Goal: Task Accomplishment & Management: Complete application form

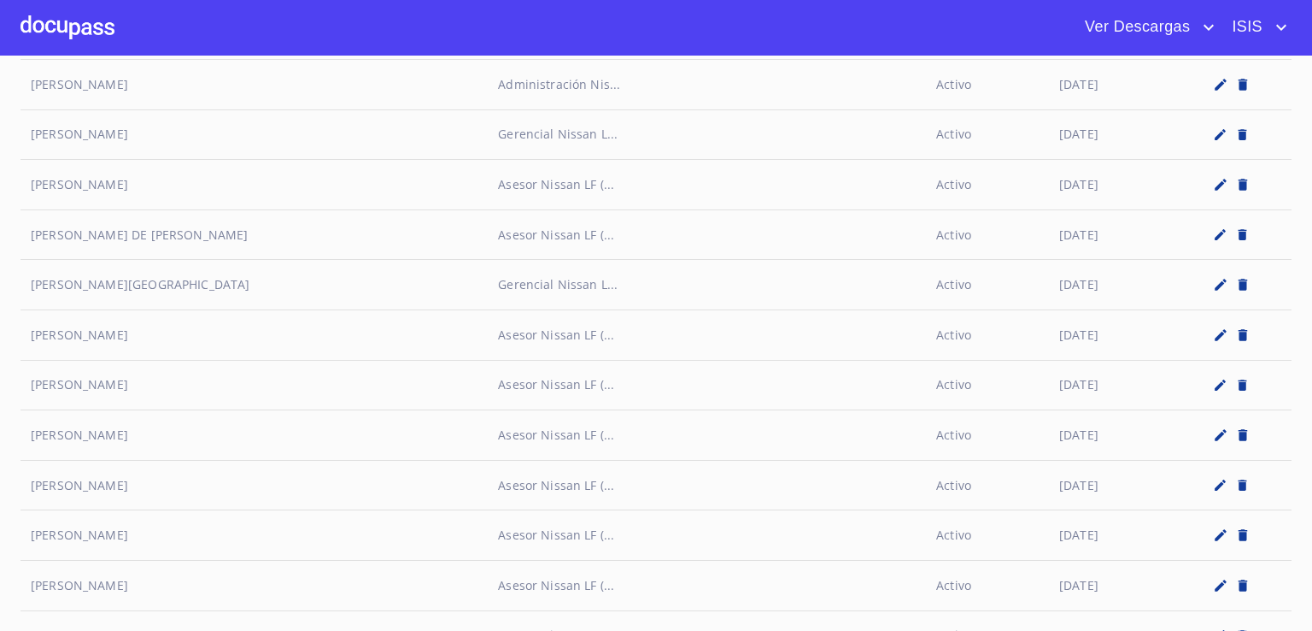
scroll to position [7922, 0]
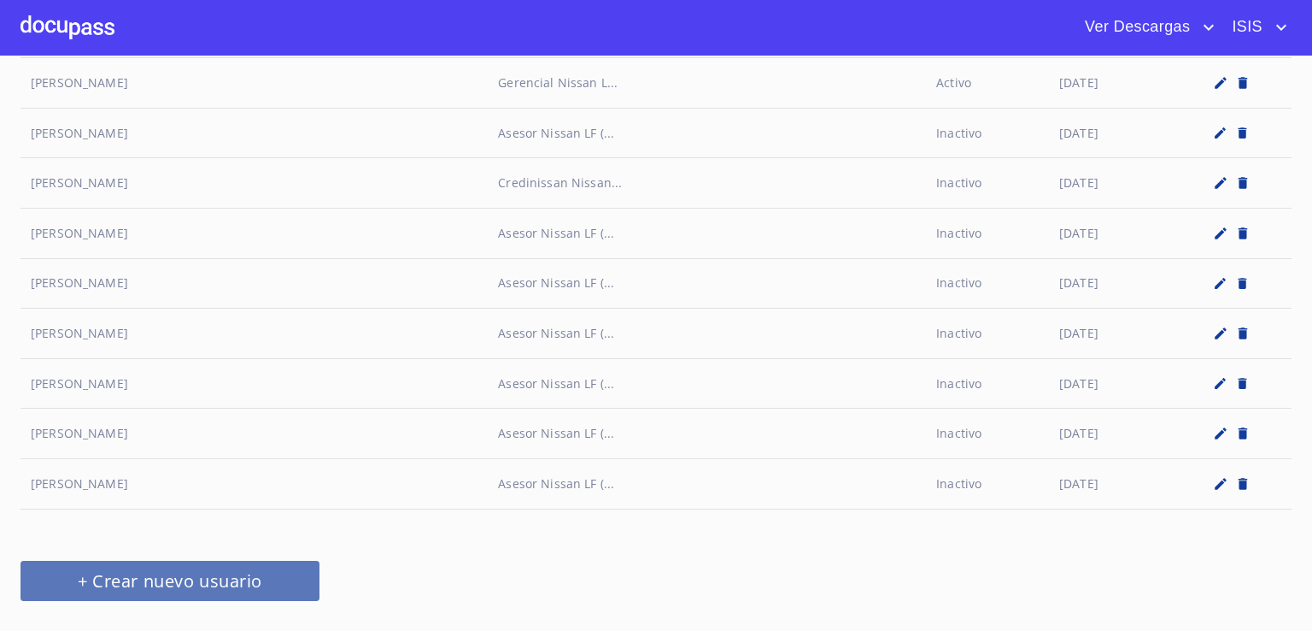
click at [96, 566] on span "+ Crear nuevo usuario" at bounding box center [170, 581] width 258 height 30
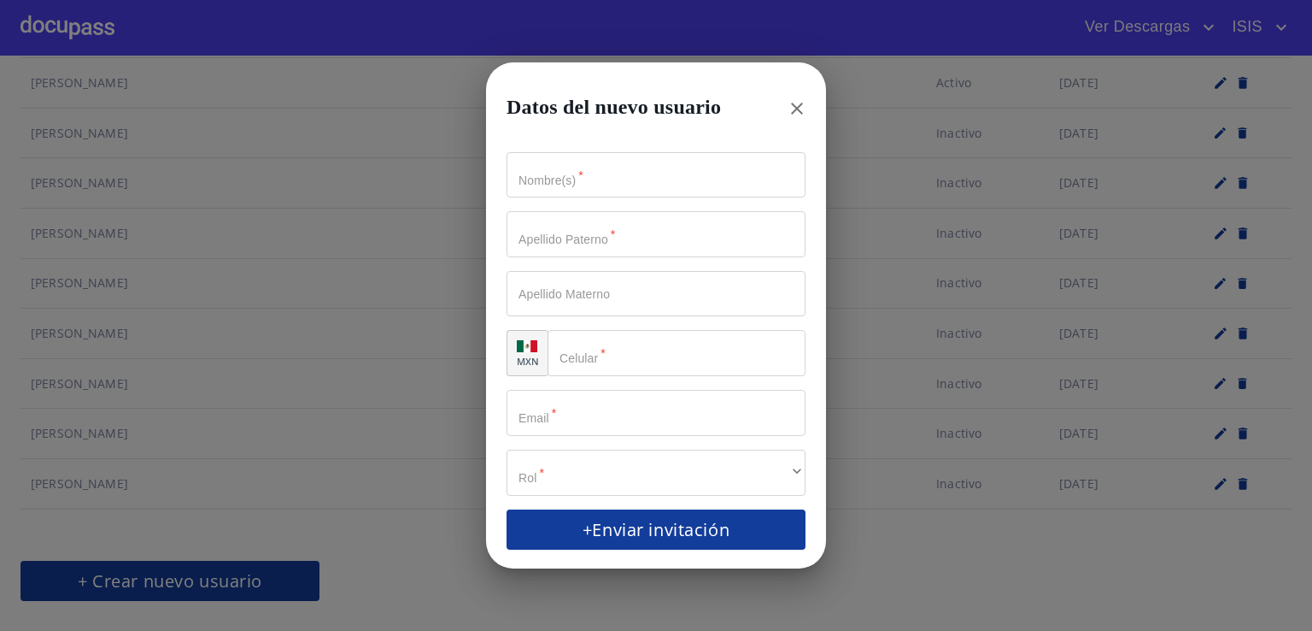
click at [633, 183] on input "Nombre(s)   *" at bounding box center [656, 175] width 299 height 46
type input "[PERSON_NAME]"
click at [583, 198] on input "Nombre(s)   *" at bounding box center [626, 175] width 239 height 46
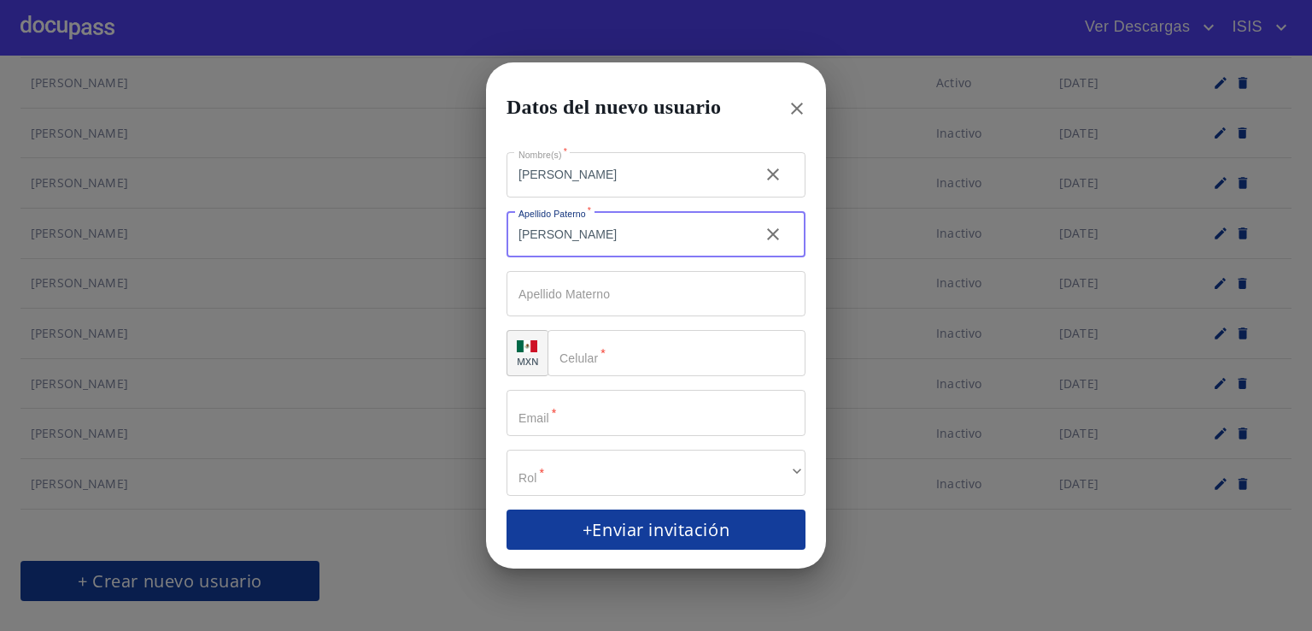
type input "[PERSON_NAME]"
click at [678, 367] on input "Nombre(s)   *" at bounding box center [677, 353] width 258 height 46
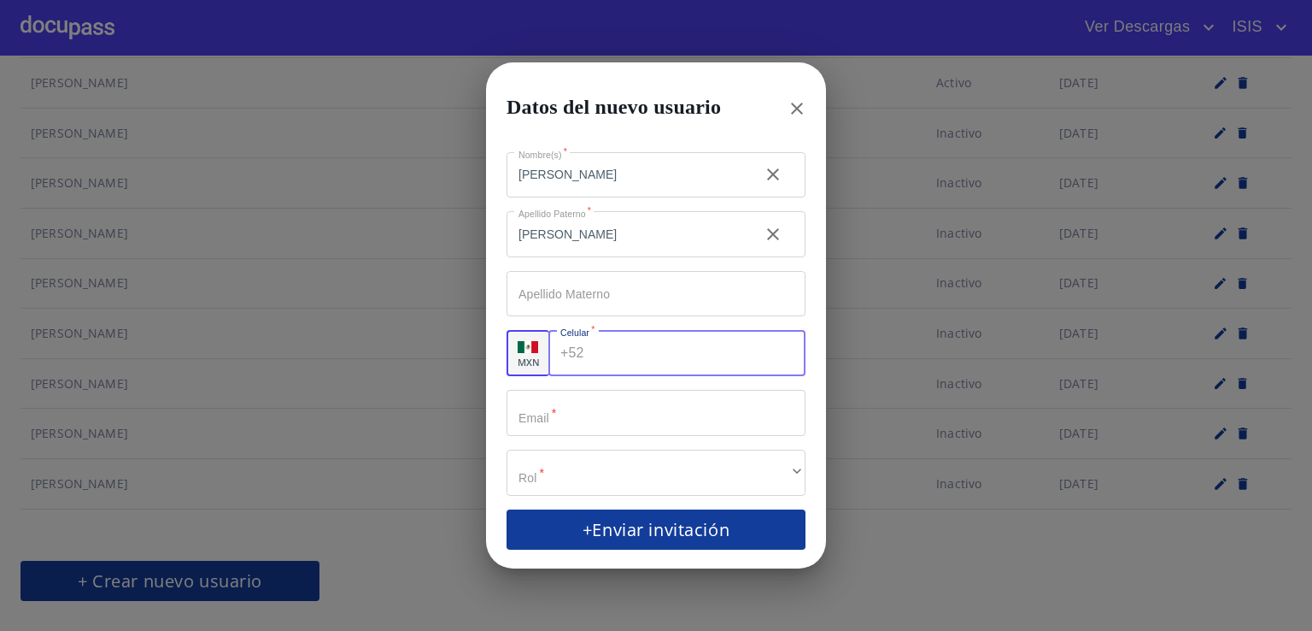
type input "[PHONE_NUMBER]"
click at [663, 428] on input "Nombre(s)   *" at bounding box center [656, 413] width 299 height 46
type input "[PERSON_NAME][EMAIL_ADDRESS][PERSON_NAME][DOMAIN_NAME]"
click at [645, 466] on div "​" at bounding box center [656, 472] width 299 height 46
click li "Asesor Nissan LF (Administración de Ventas, Prospectos, Información del Cliente…"
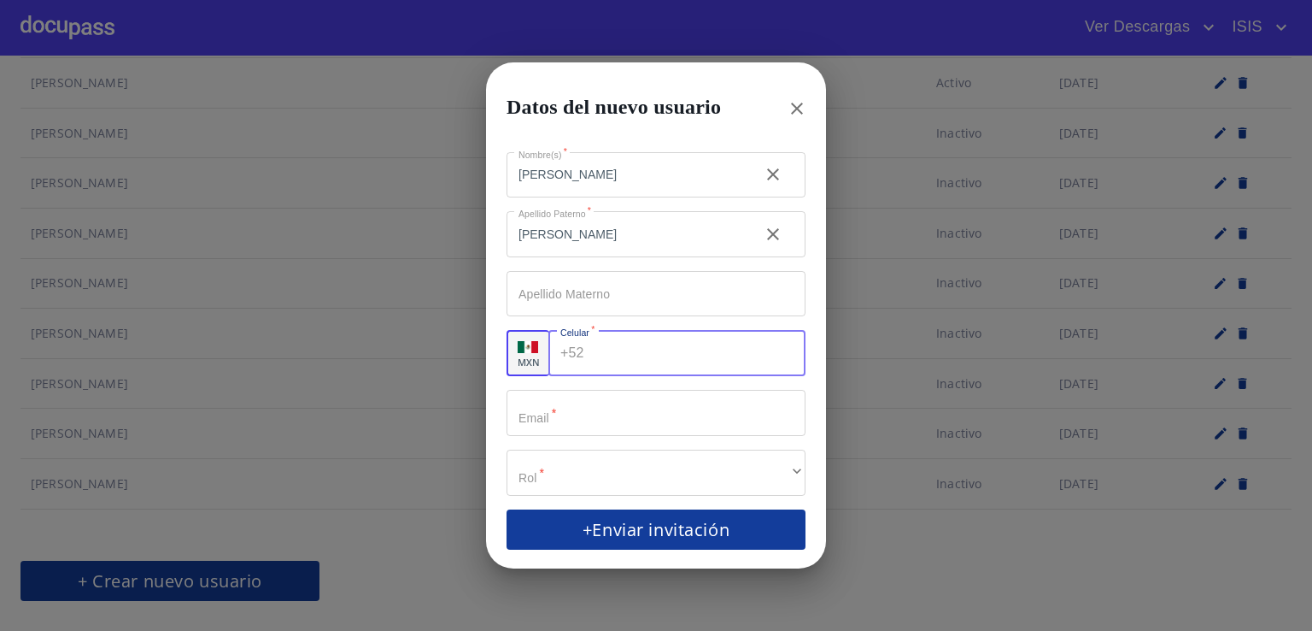
click at [660, 514] on span "+Enviar invitación" at bounding box center [656, 529] width 258 height 30
click at [807, 104] on icon "button" at bounding box center [797, 108] width 21 height 21
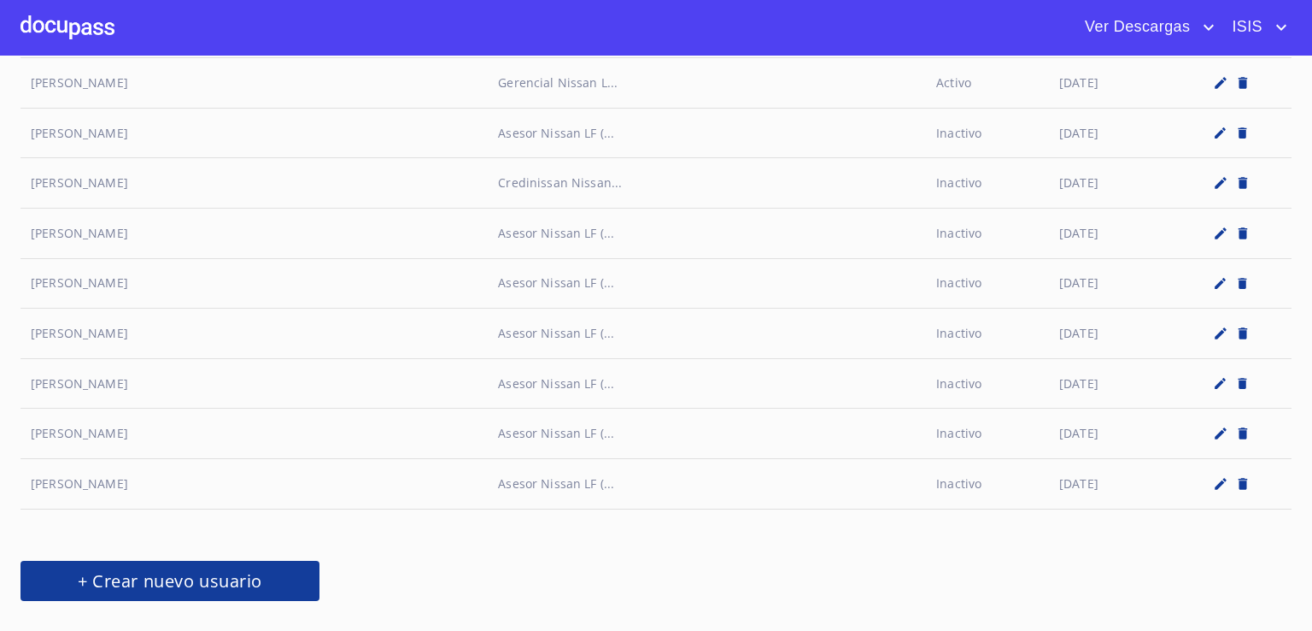
click at [255, 566] on span "+ Crear nuevo usuario" at bounding box center [170, 581] width 258 height 30
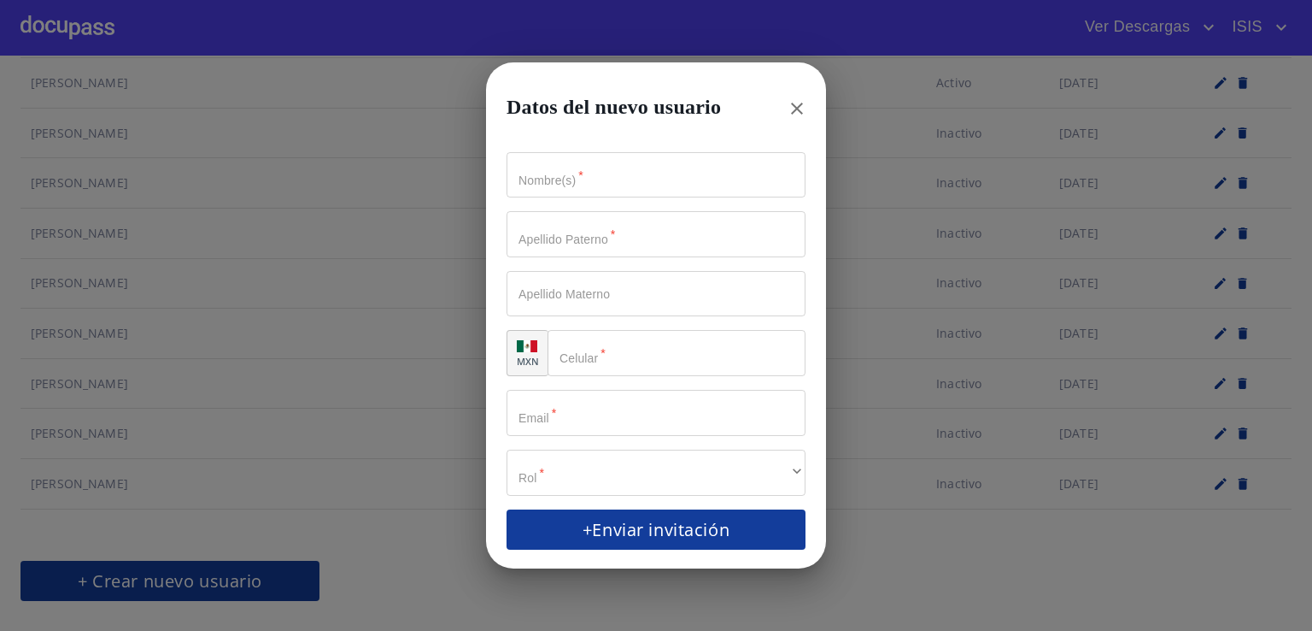
click at [581, 414] on input "Nombre(s)   *" at bounding box center [656, 413] width 299 height 46
paste input "[PERSON_NAME][EMAIL_ADDRESS][PERSON_NAME][DOMAIN_NAME]"
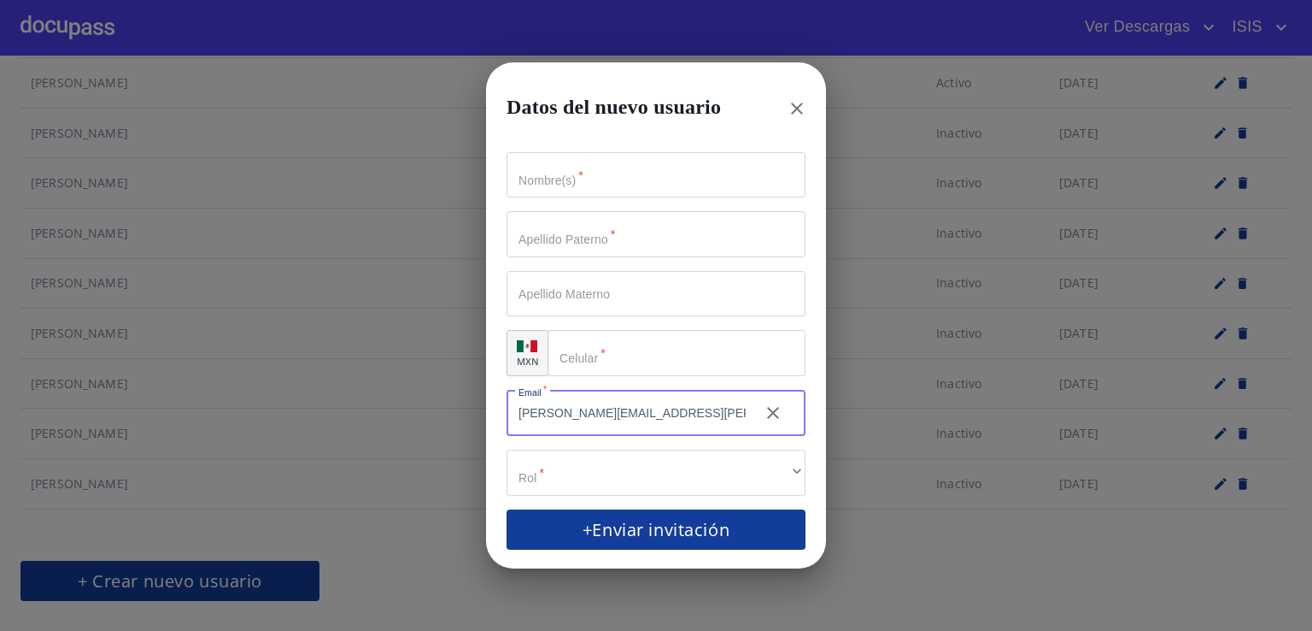
type input "[PERSON_NAME][EMAIL_ADDRESS][PERSON_NAME][DOMAIN_NAME]"
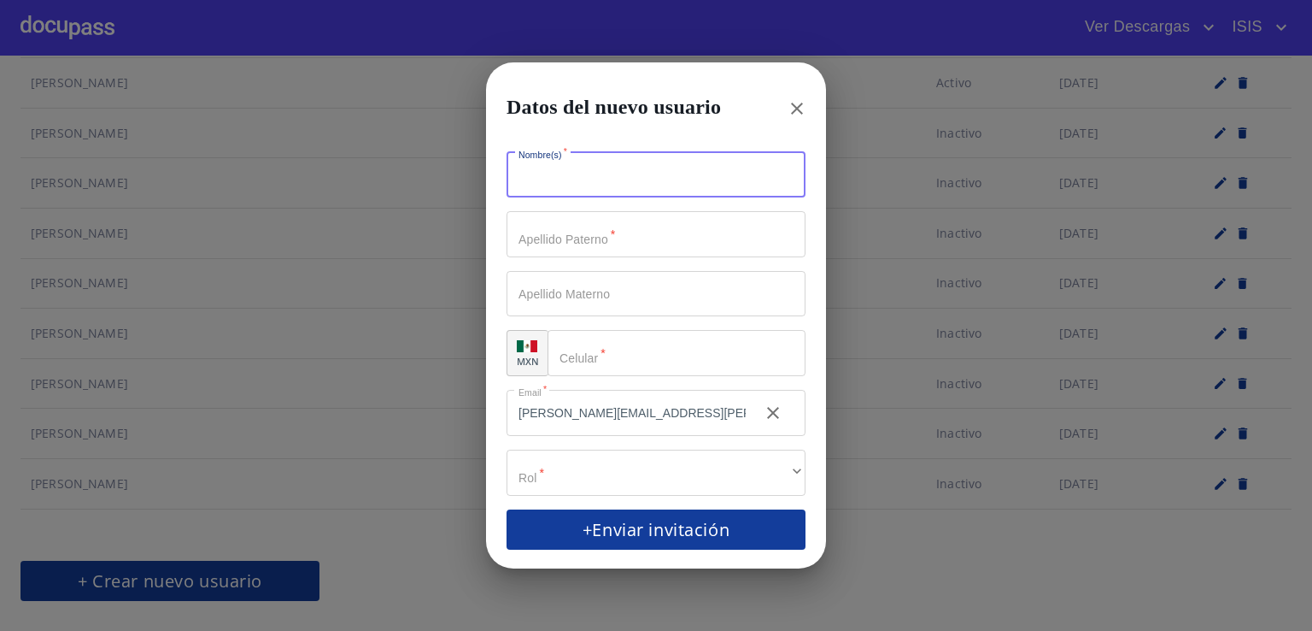
click at [607, 170] on input "Nombre(s)   *" at bounding box center [656, 175] width 299 height 46
type input "D"
type input "[PERSON_NAME]"
click at [595, 198] on input "Nombre(s)   *" at bounding box center [626, 175] width 239 height 46
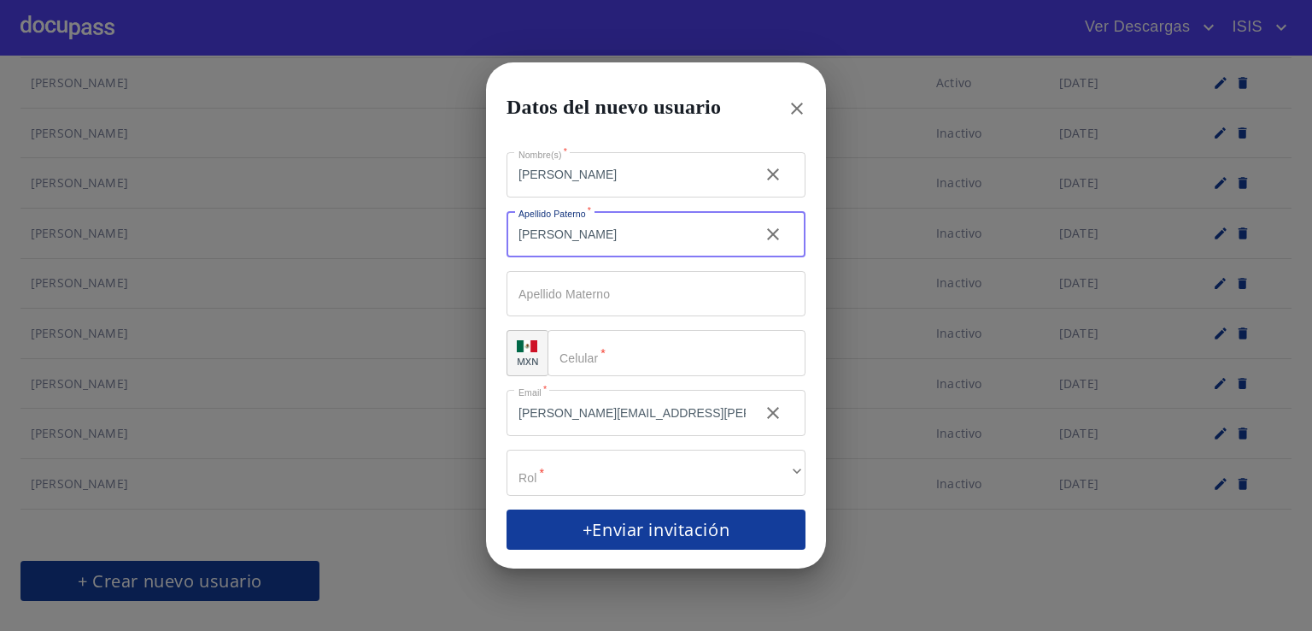
type input "[PERSON_NAME]"
click at [582, 373] on div "​" at bounding box center [677, 353] width 258 height 46
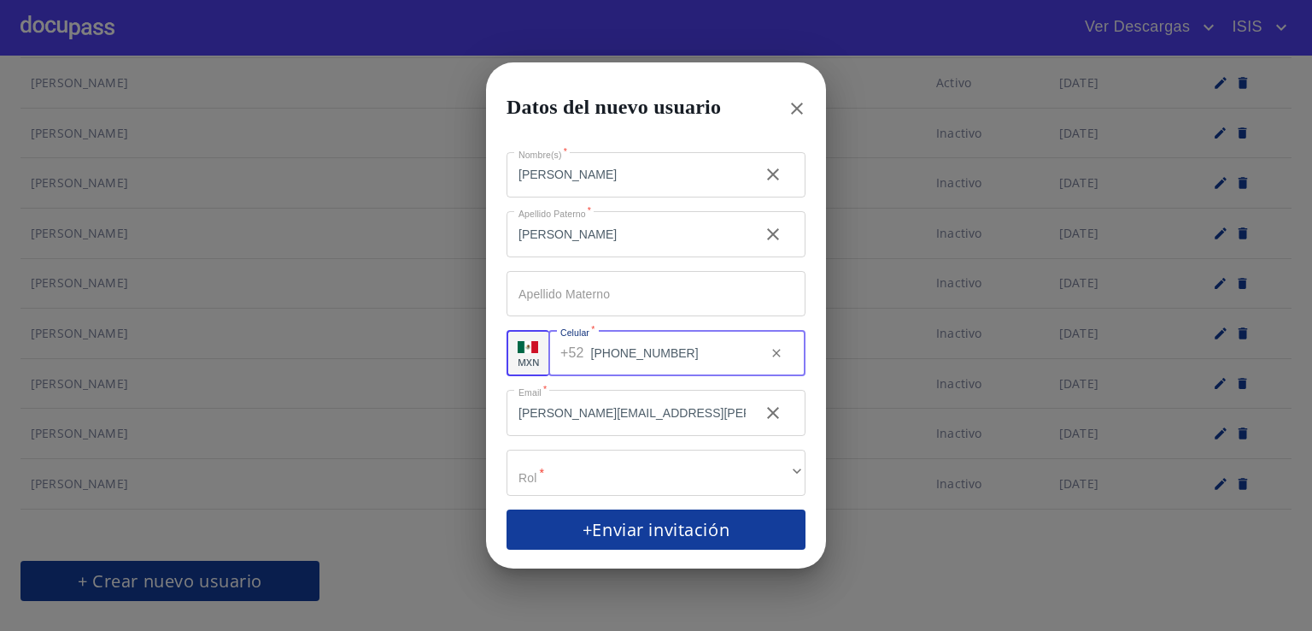
type input "[PHONE_NUMBER]"
click at [607, 489] on div "​" at bounding box center [656, 472] width 299 height 46
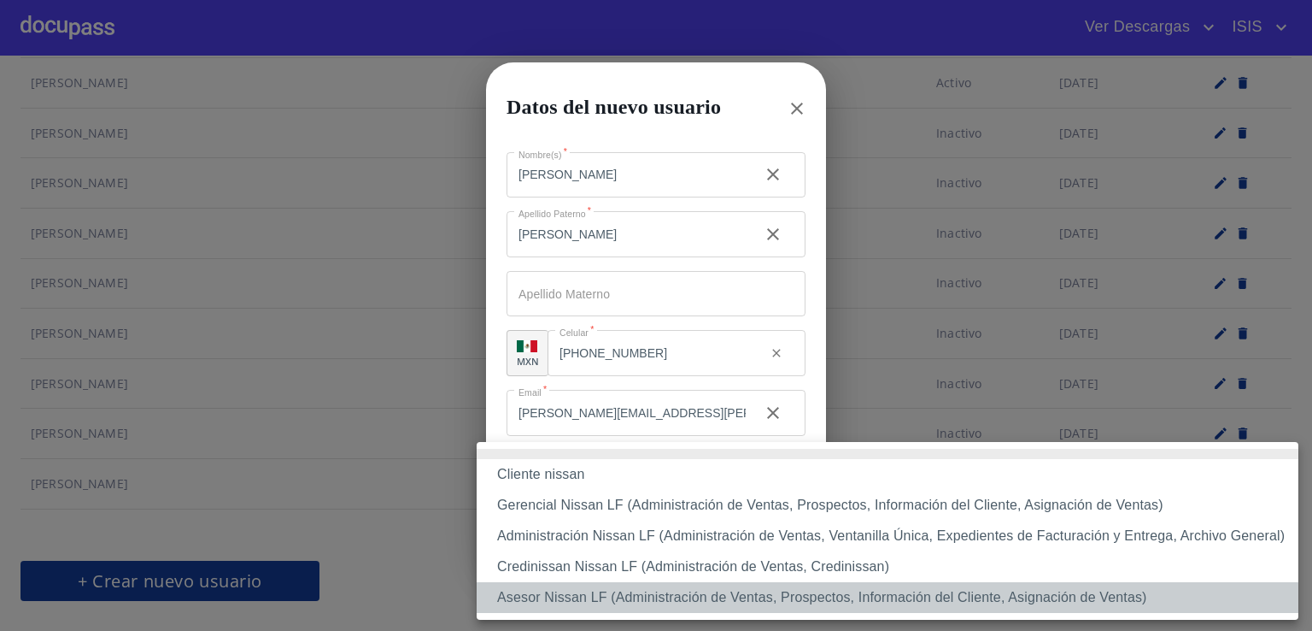
click at [581, 592] on li "Asesor Nissan LF (Administración de Ventas, Prospectos, Información del Cliente…" at bounding box center [888, 597] width 822 height 31
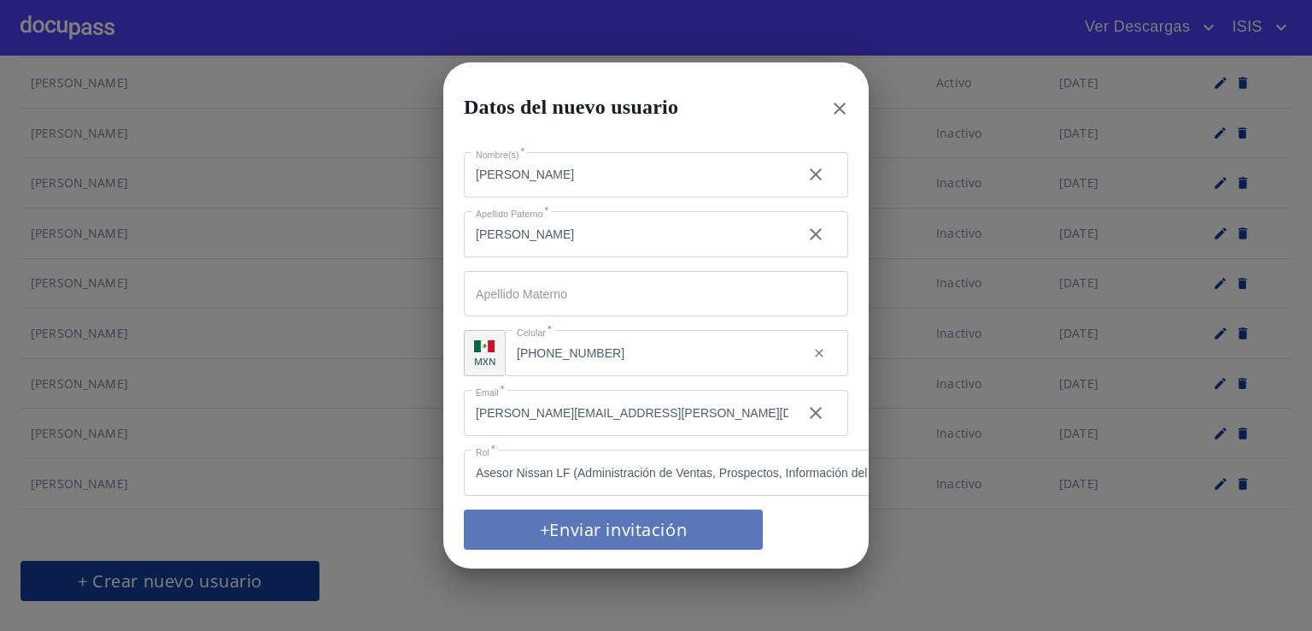
click at [629, 520] on span "+Enviar invitación" at bounding box center [613, 529] width 258 height 30
